Goal: Task Accomplishment & Management: Use online tool/utility

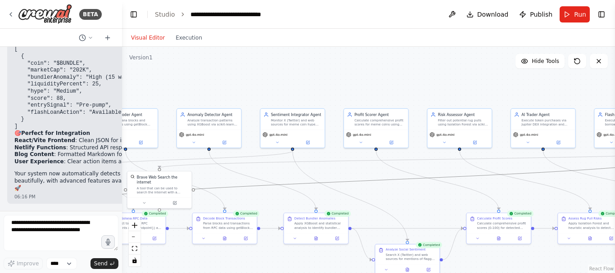
drag, startPoint x: 514, startPoint y: 172, endPoint x: 486, endPoint y: 93, distance: 83.2
click at [486, 93] on div ".deletable-edge-delete-btn { width: 20px; height: 20px; border: 0px solid #ffff…" at bounding box center [368, 160] width 493 height 227
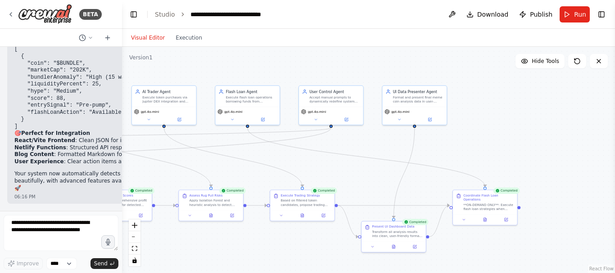
drag, startPoint x: 485, startPoint y: 94, endPoint x: 107, endPoint y: 69, distance: 379.3
click at [107, 69] on div "BETA Purpose: For testing on Solana devnet, real-world trading on mainnet (with…" at bounding box center [307, 136] width 615 height 273
click at [528, 19] on button "Publish" at bounding box center [536, 14] width 41 height 16
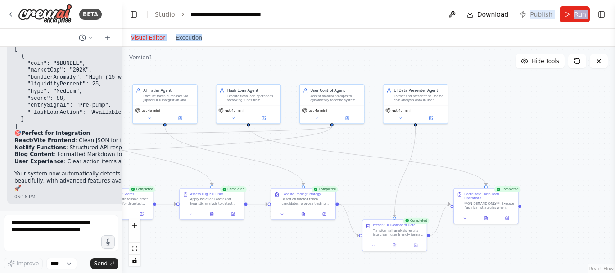
drag, startPoint x: 528, startPoint y: 19, endPoint x: 521, endPoint y: 33, distance: 15.9
click at [521, 33] on main "**********" at bounding box center [368, 136] width 493 height 273
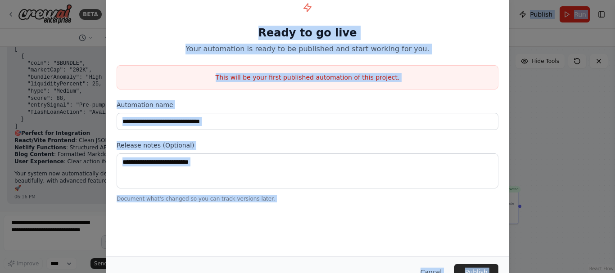
click at [366, 32] on h1 "Ready to go live" at bounding box center [308, 33] width 382 height 14
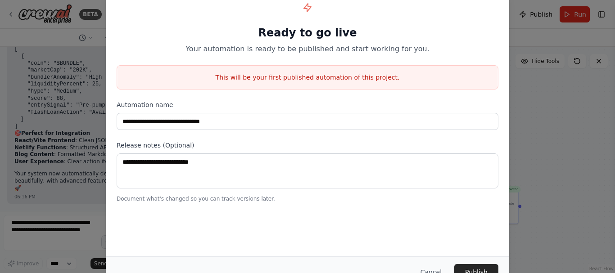
click at [530, 73] on div "**********" at bounding box center [307, 136] width 615 height 273
click at [436, 272] on button "Cancel" at bounding box center [432, 272] width 36 height 16
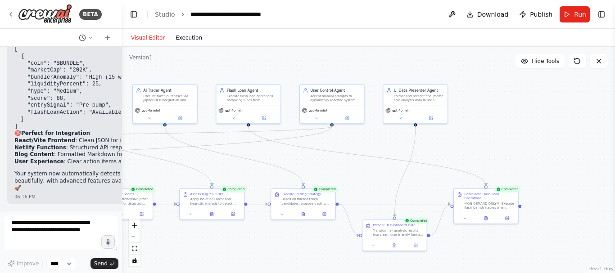
click at [182, 38] on button "Execution" at bounding box center [188, 37] width 37 height 11
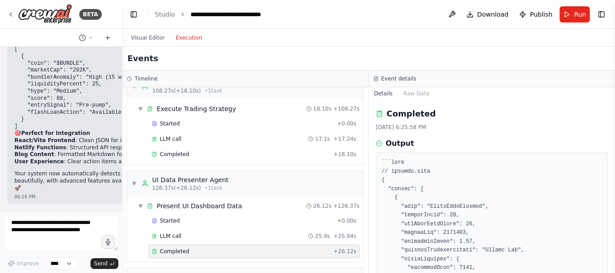
scroll to position [726, 0]
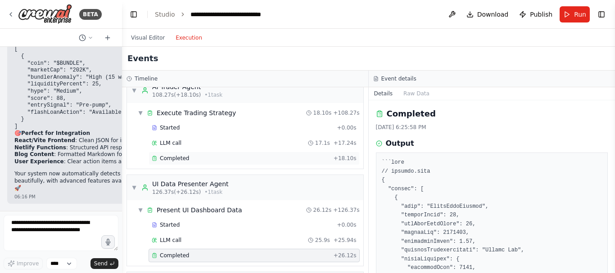
click at [182, 162] on div "Completed + 18.10s" at bounding box center [254, 159] width 211 height 14
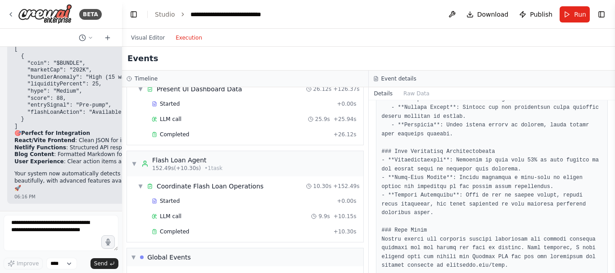
scroll to position [866, 0]
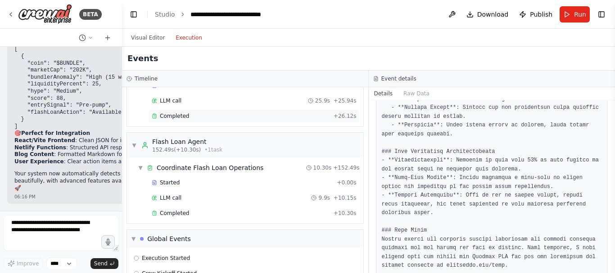
click at [205, 120] on div "Completed + 26.12s" at bounding box center [254, 116] width 211 height 14
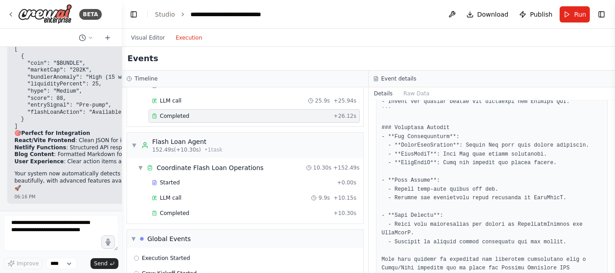
scroll to position [1258, 0]
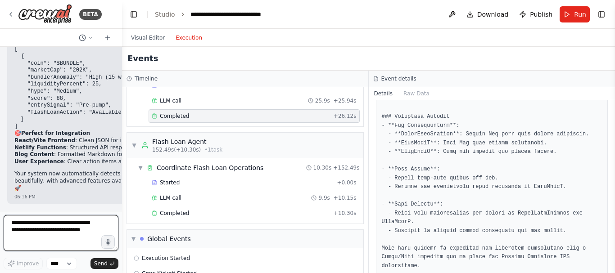
click at [76, 227] on textarea at bounding box center [61, 233] width 115 height 36
type textarea "**********"
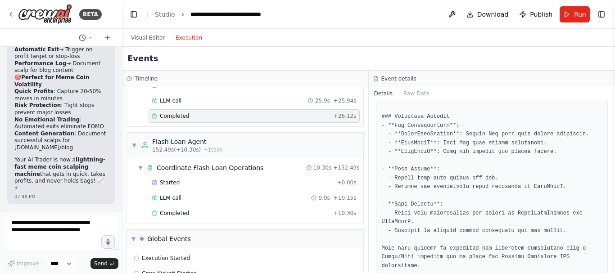
scroll to position [7652, 0]
click at [614, 128] on button "Toggle Sidebar" at bounding box center [615, 136] width 7 height 273
